Goal: Information Seeking & Learning: Learn about a topic

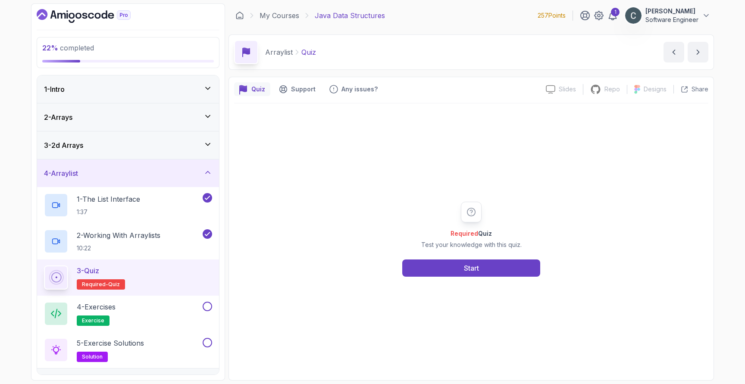
click at [91, 18] on icon "Dashboard" at bounding box center [91, 16] width 6 height 6
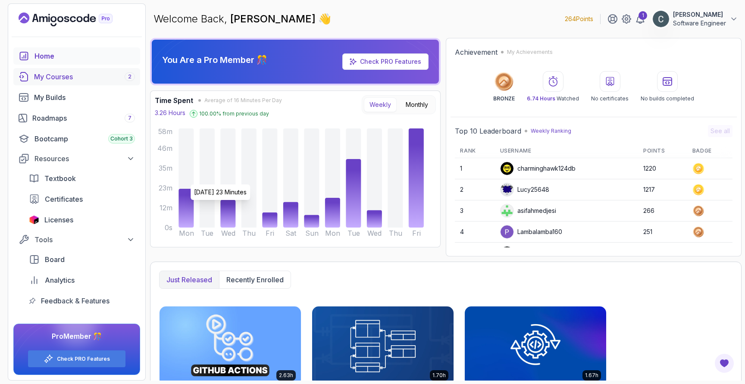
click at [67, 75] on div "My Courses 2" at bounding box center [84, 77] width 101 height 10
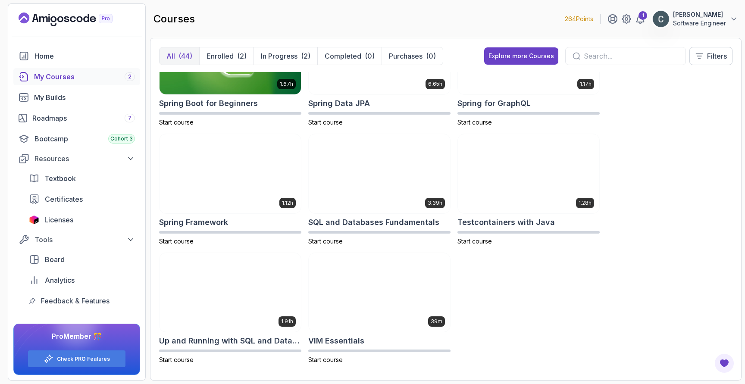
scroll to position [1487, 0]
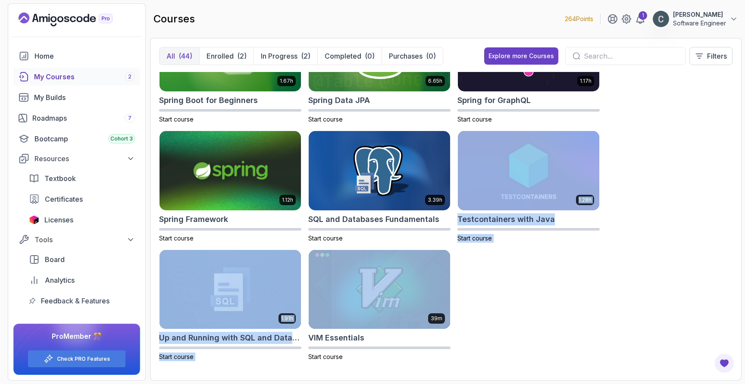
drag, startPoint x: 404, startPoint y: 240, endPoint x: 397, endPoint y: 246, distance: 9.2
click at [397, 246] on div "8.31h Advanced Databases Start course 5.18h Advanced Spring Boot 67% completed …" at bounding box center [446, 222] width 574 height 300
click at [529, 281] on div "8.31h Advanced Databases Start course 5.18h Advanced Spring Boot 67% completed …" at bounding box center [446, 222] width 574 height 300
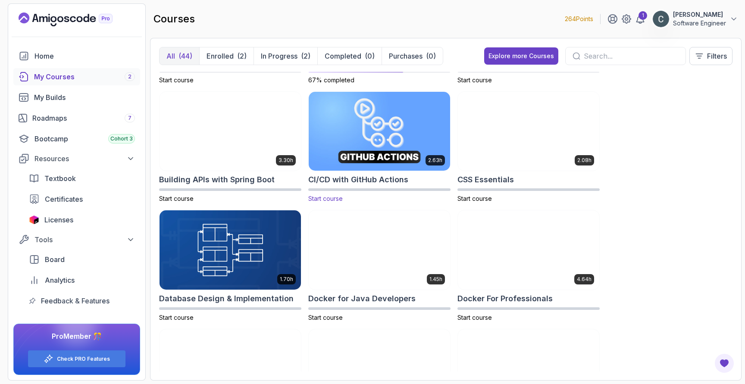
scroll to position [0, 0]
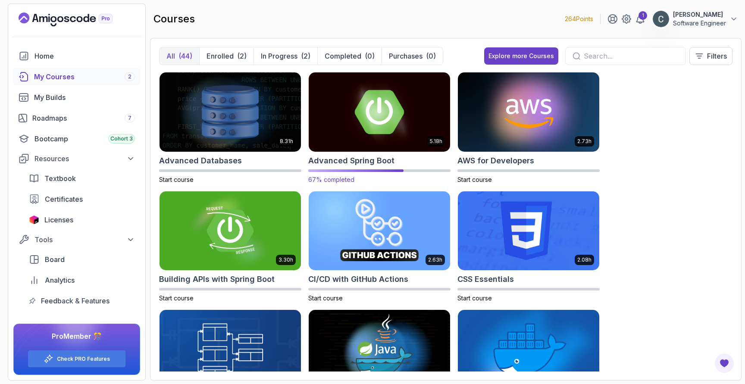
click at [378, 128] on img at bounding box center [379, 111] width 148 height 83
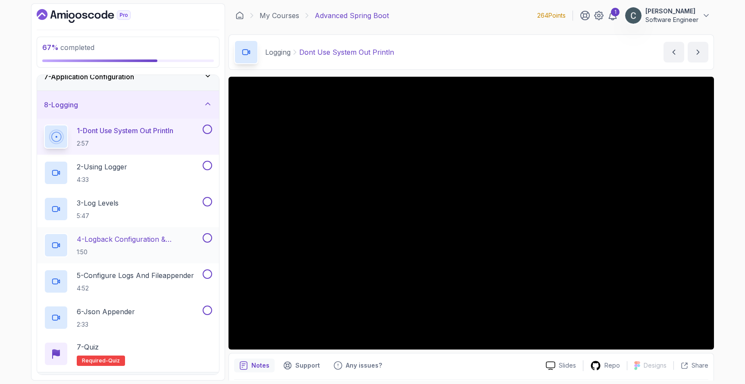
scroll to position [103, 0]
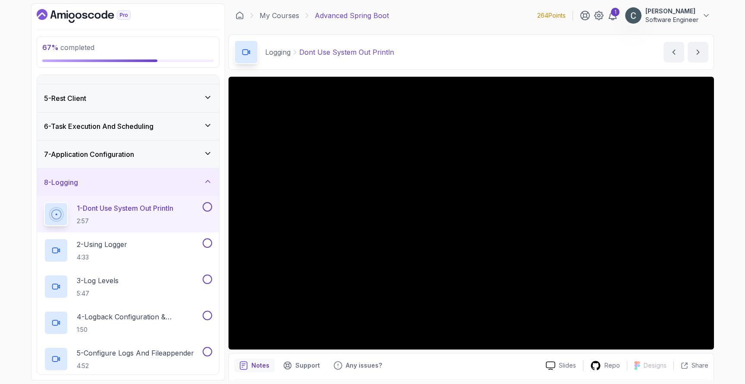
click at [141, 157] on div "7 - Application Configuration" at bounding box center [128, 154] width 168 height 10
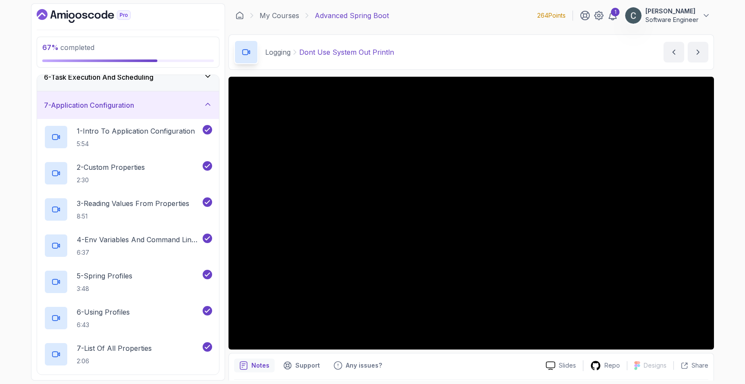
click at [123, 110] on h3 "7 - Application Configuration" at bounding box center [89, 105] width 90 height 10
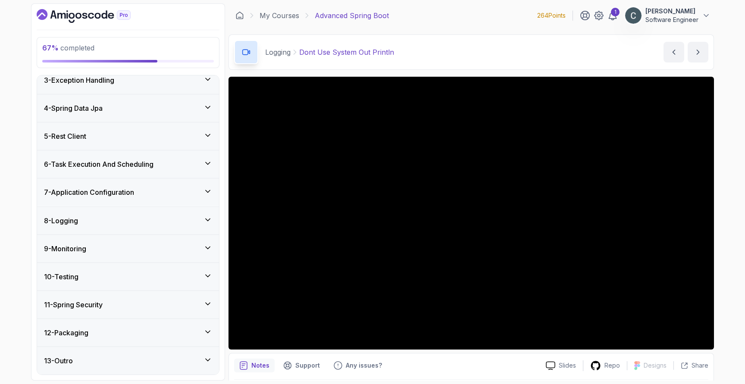
scroll to position [65, 0]
click at [147, 217] on div "8 - Logging" at bounding box center [128, 221] width 168 height 10
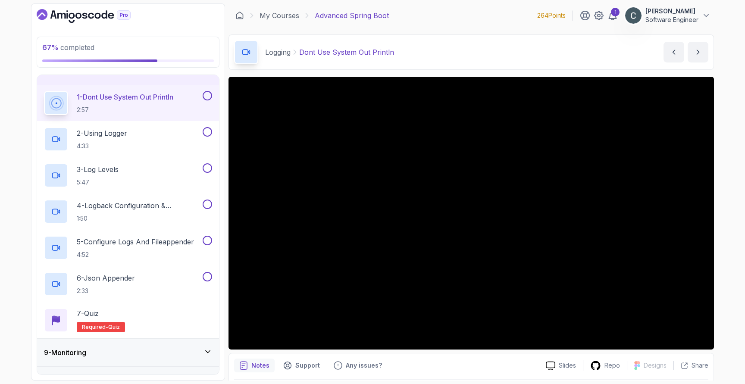
scroll to position [213, 0]
